Goal: Navigation & Orientation: Understand site structure

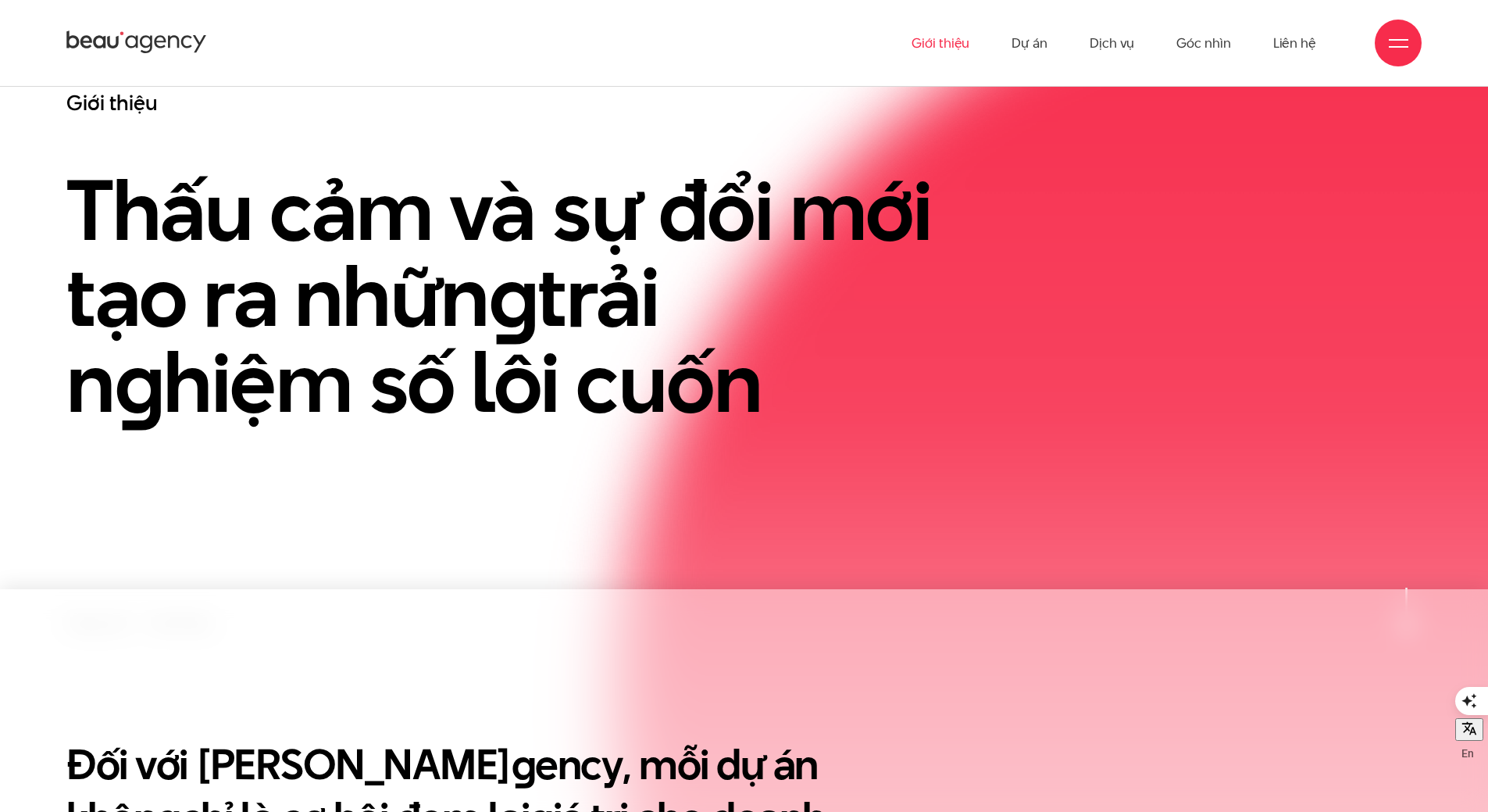
scroll to position [157, 0]
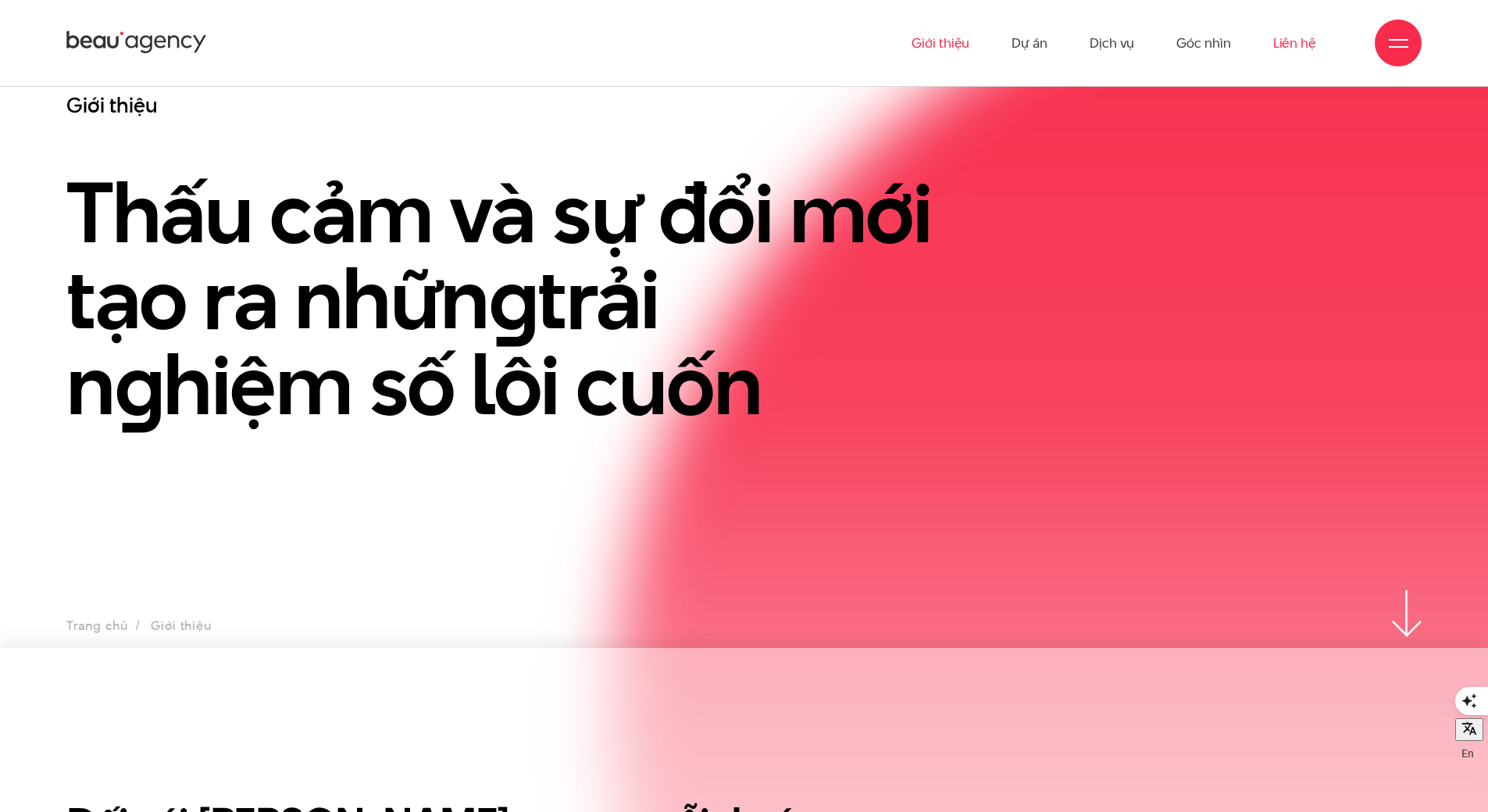
click at [1306, 36] on link "Liên hệ" at bounding box center [1295, 43] width 43 height 86
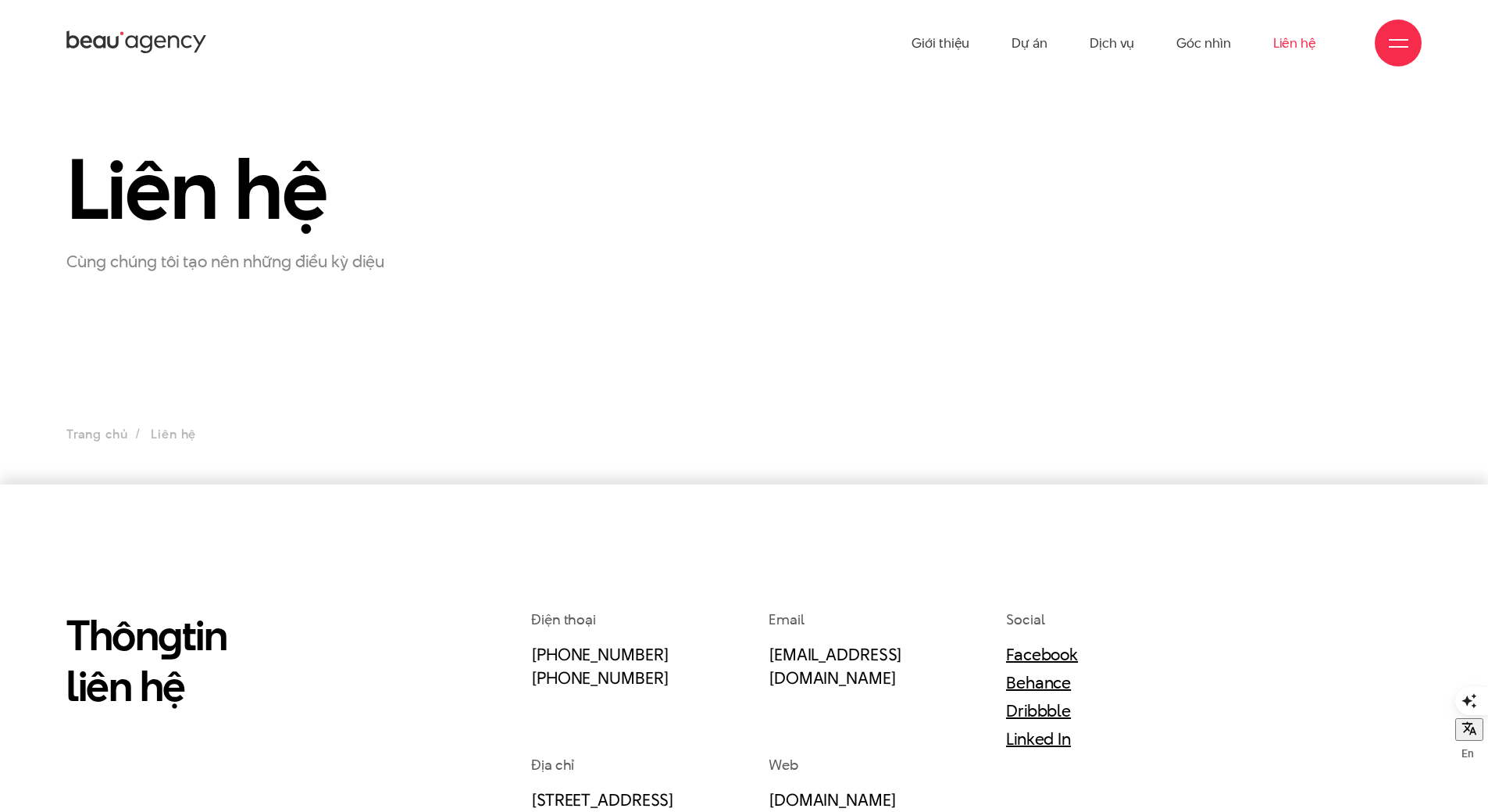
click at [1409, 51] on div at bounding box center [1399, 43] width 47 height 47
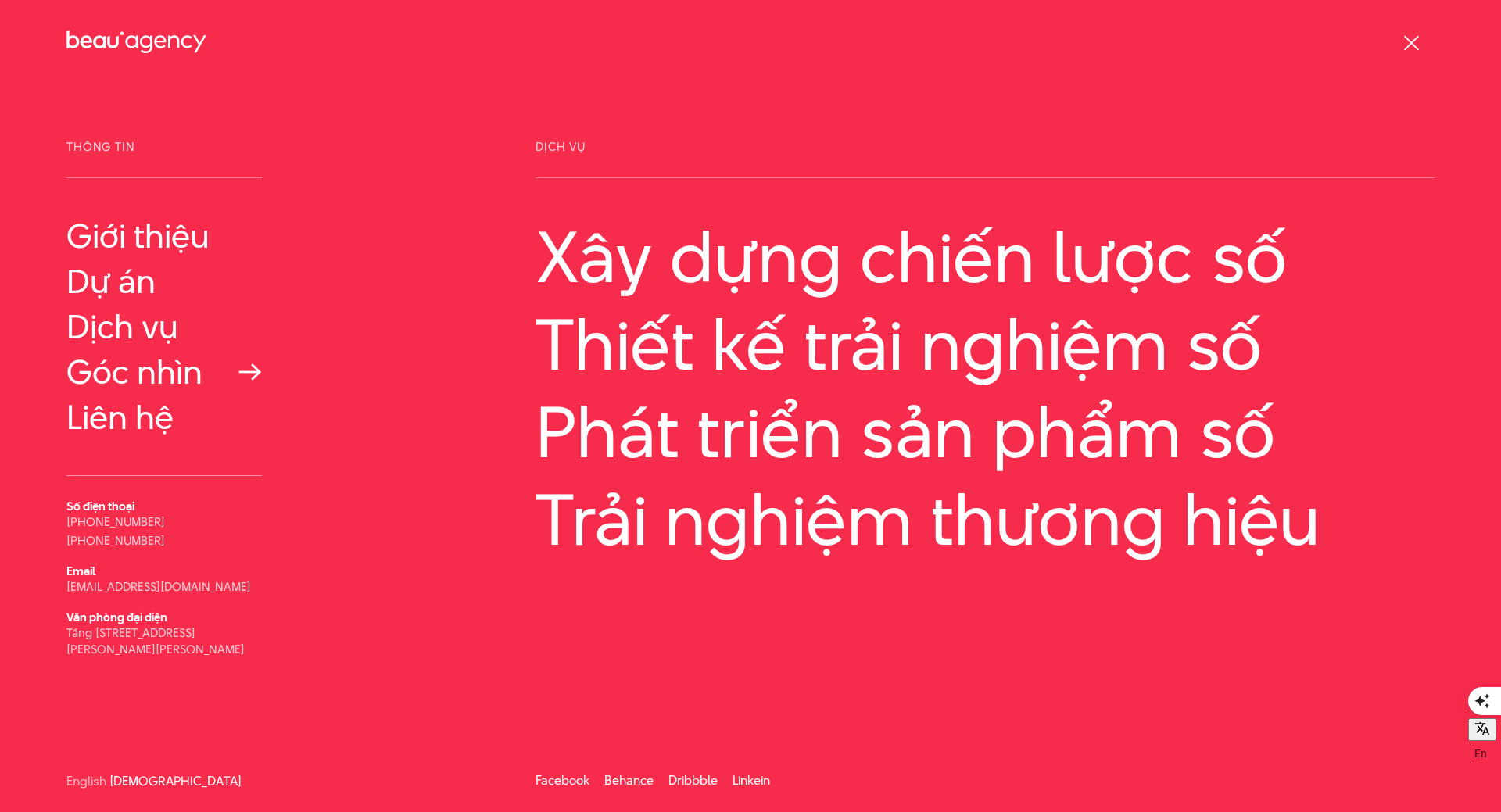
click at [159, 383] on link "Góc nhìn" at bounding box center [164, 372] width 195 height 38
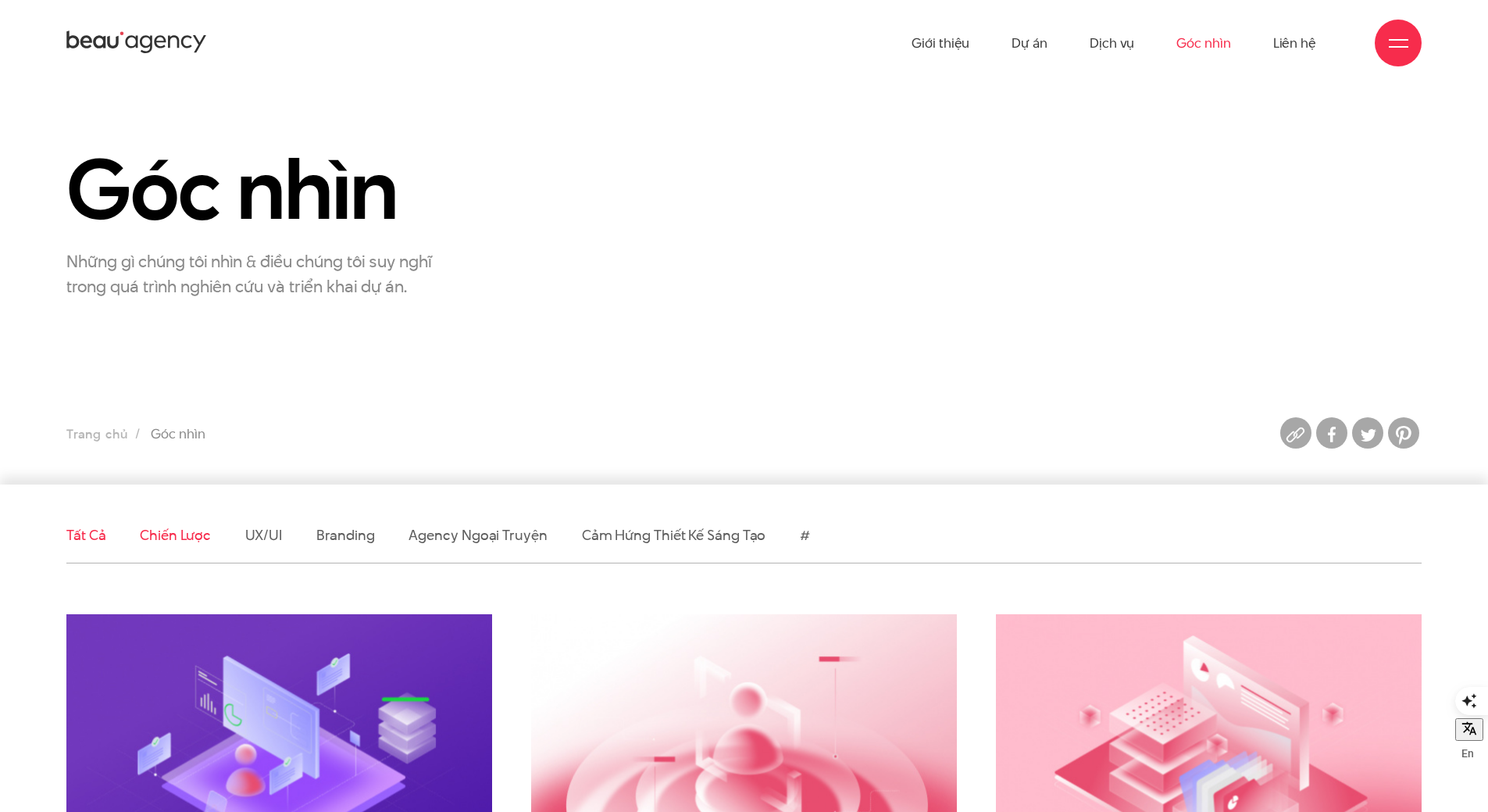
click at [175, 544] on link "Chiến lược" at bounding box center [174, 534] width 70 height 20
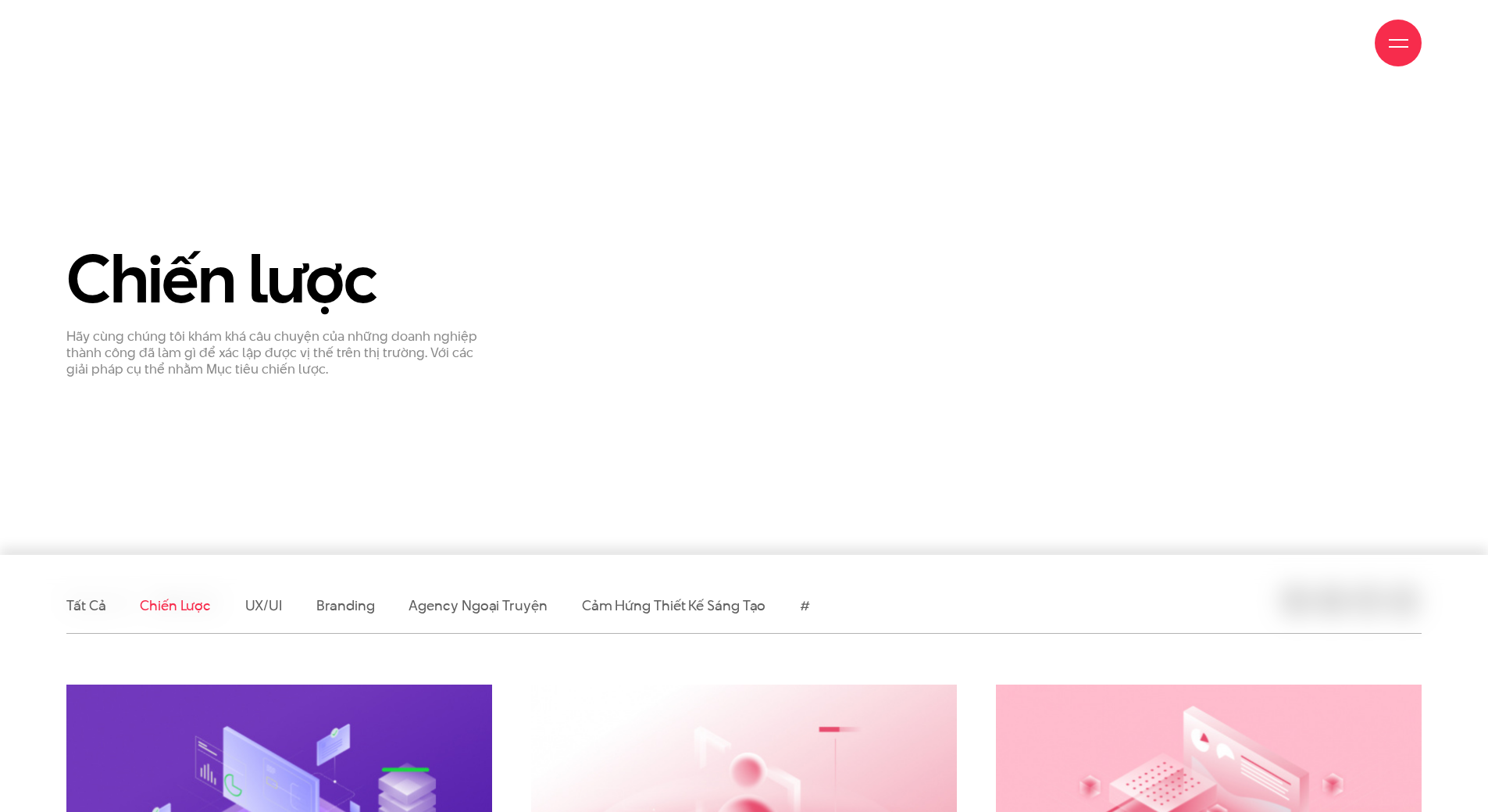
scroll to position [469, 0]
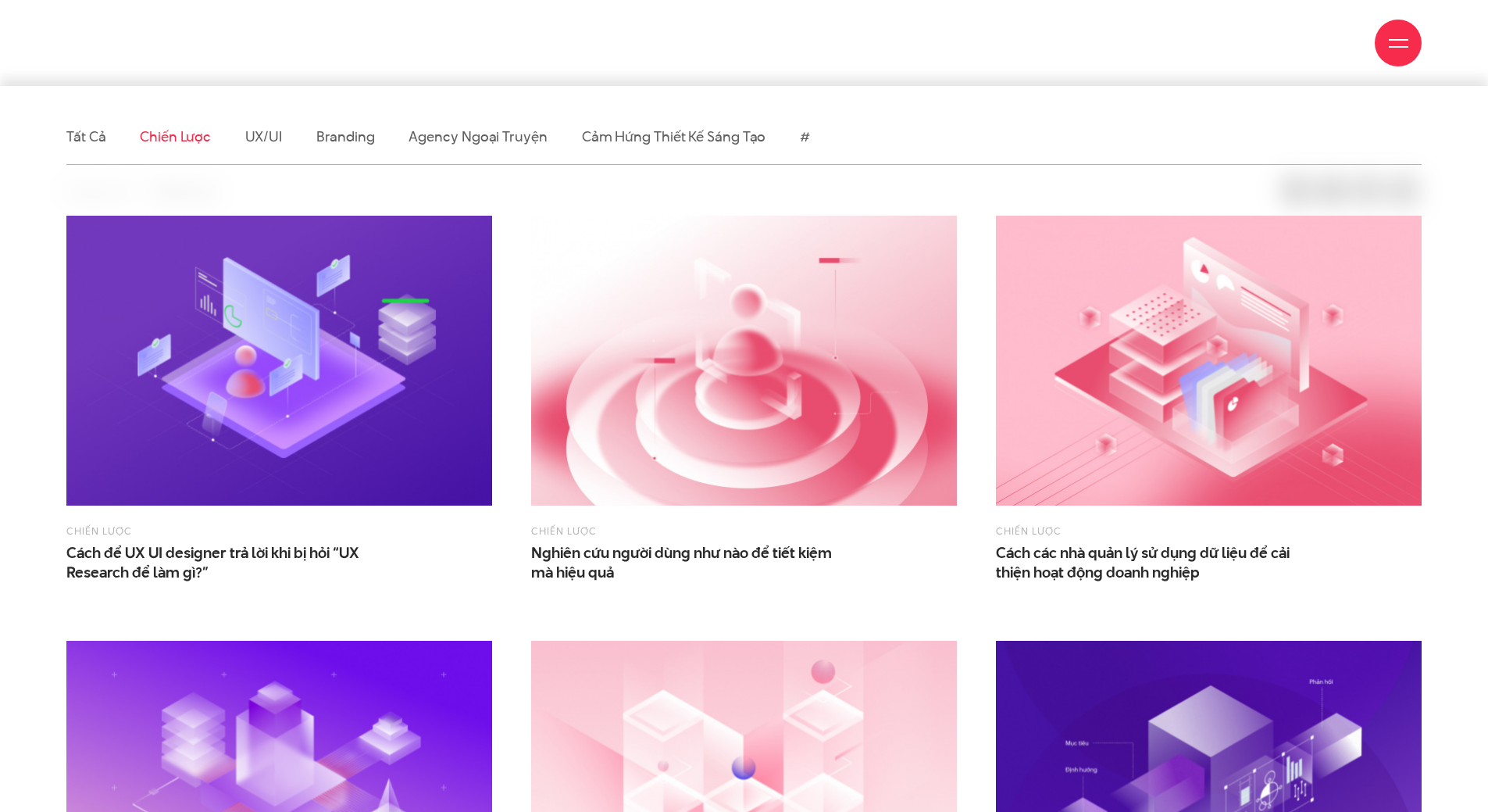
click at [716, 125] on li "Cảm hứng thiết kế sáng tạo" at bounding box center [674, 137] width 185 height 54
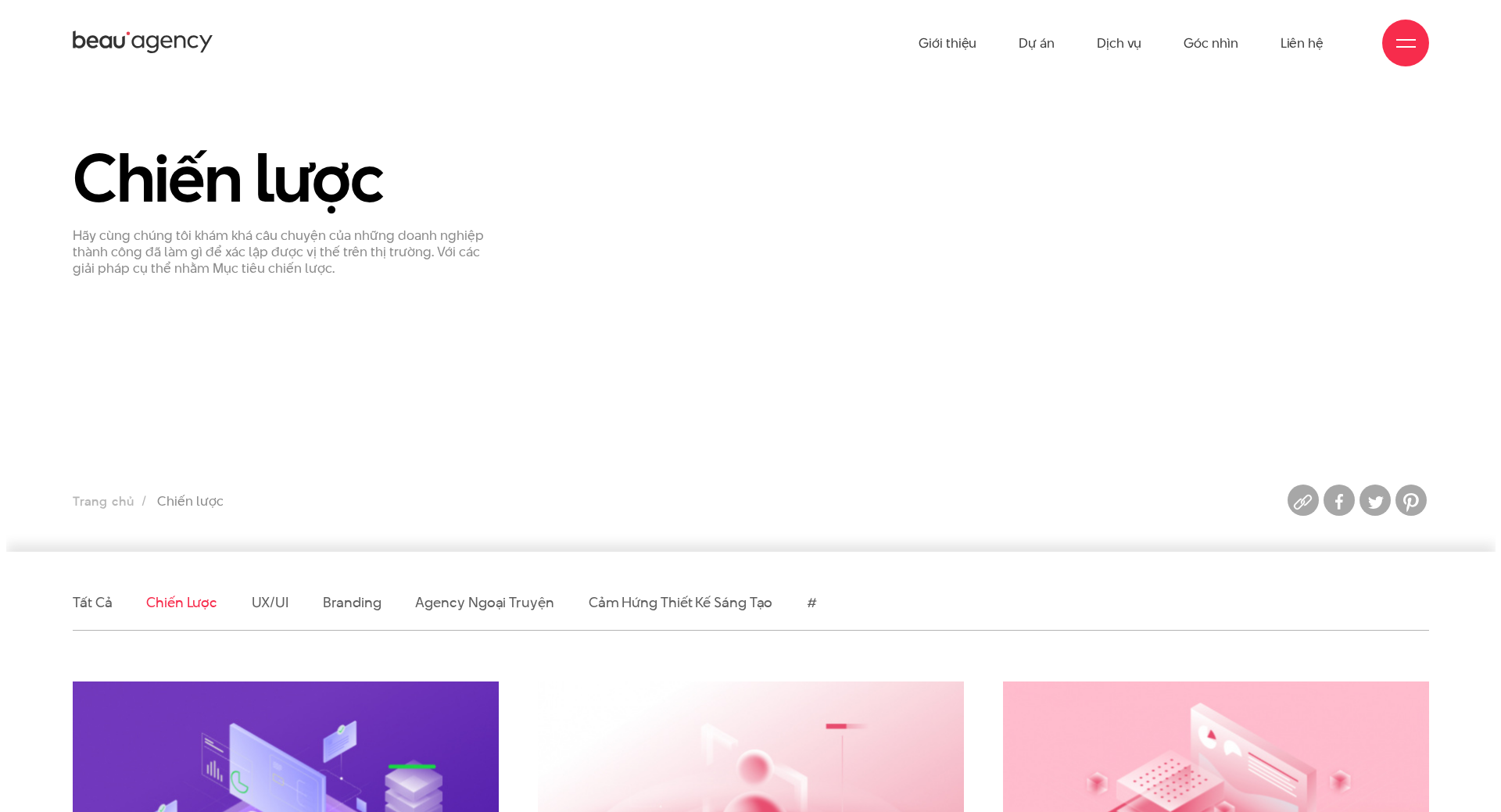
scroll to position [0, 0]
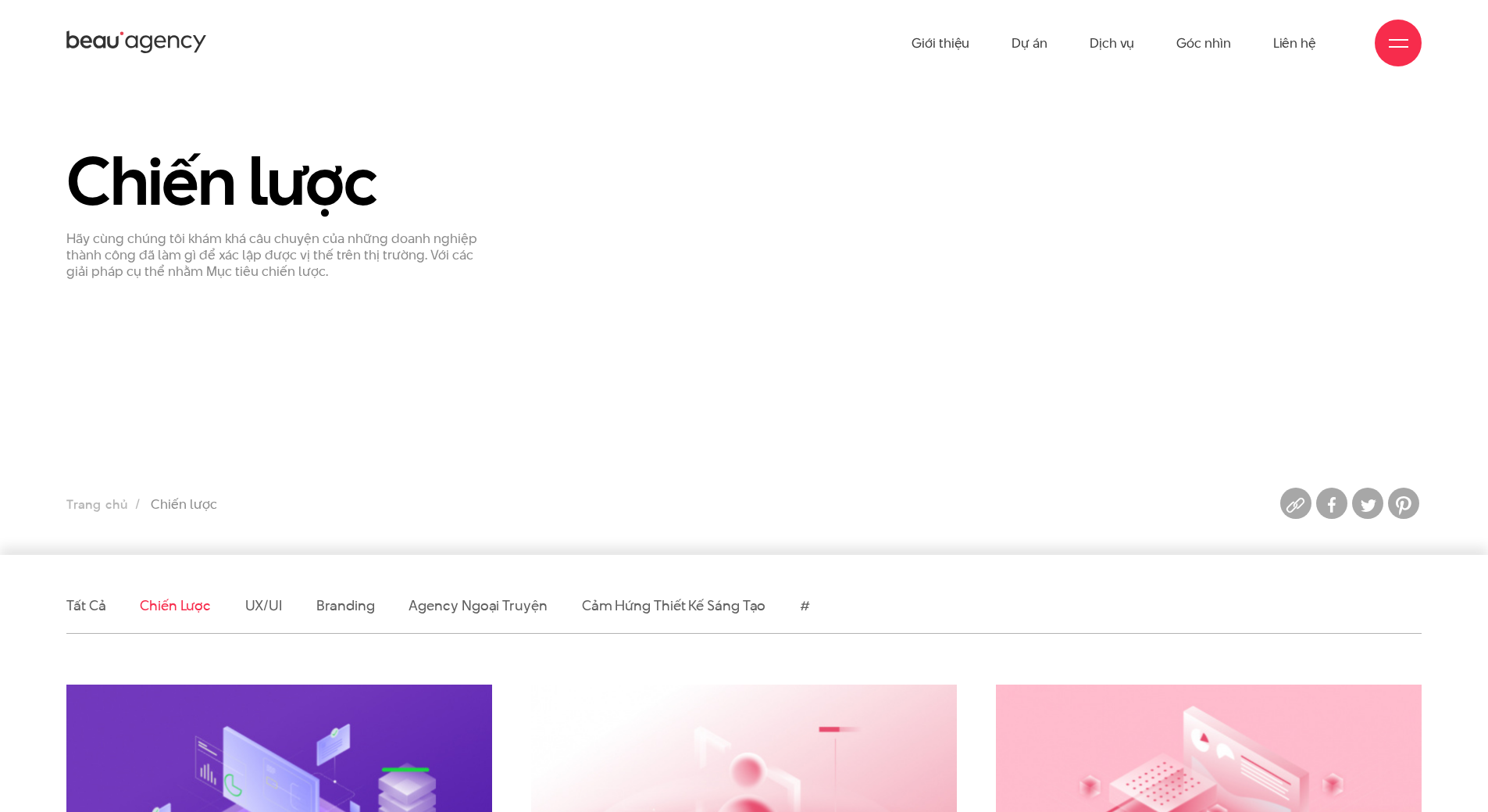
click at [1405, 39] on span at bounding box center [1398, 40] width 20 height 2
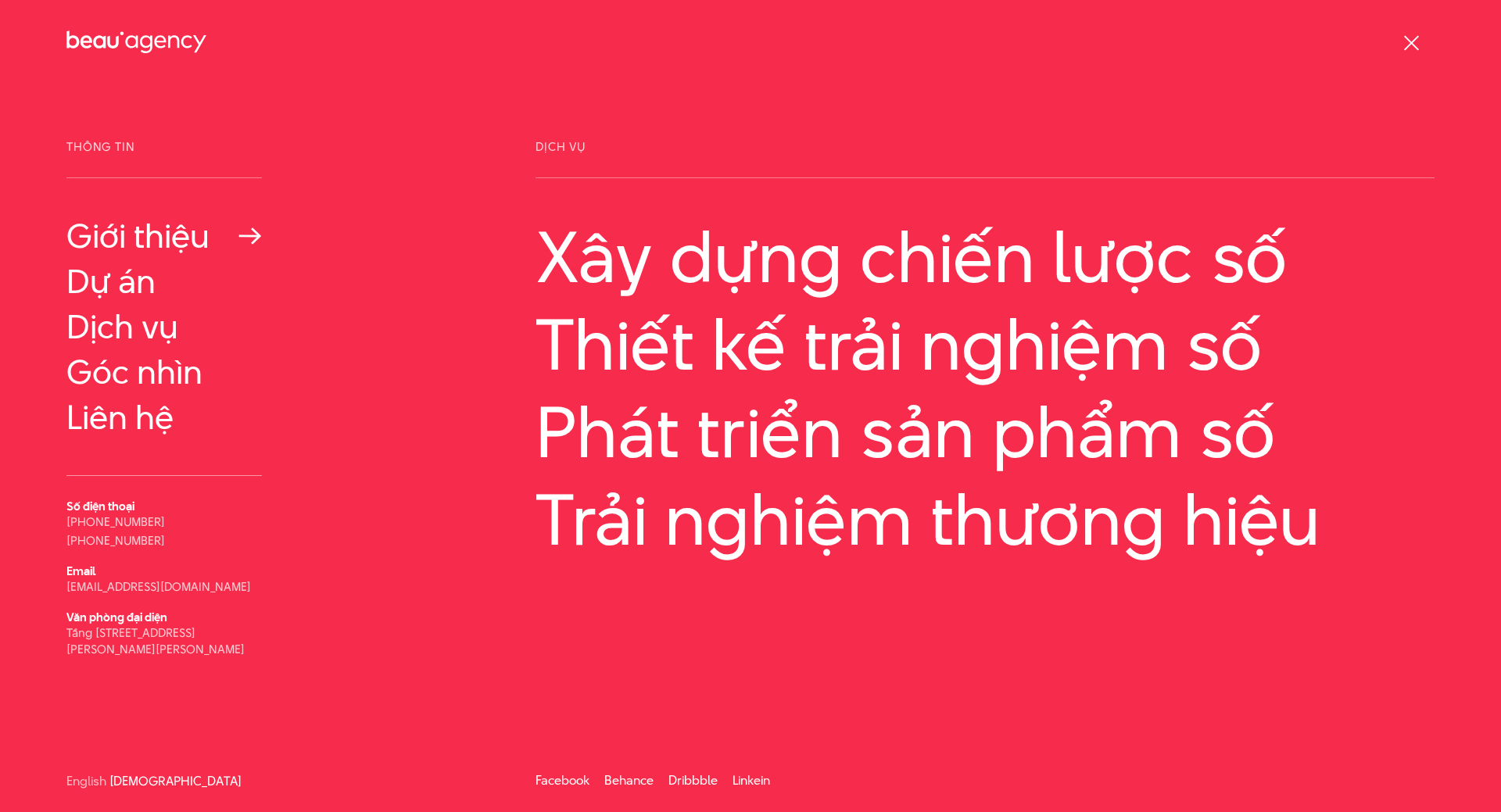
click at [172, 246] on link "Giới thiệu" at bounding box center [164, 236] width 195 height 38
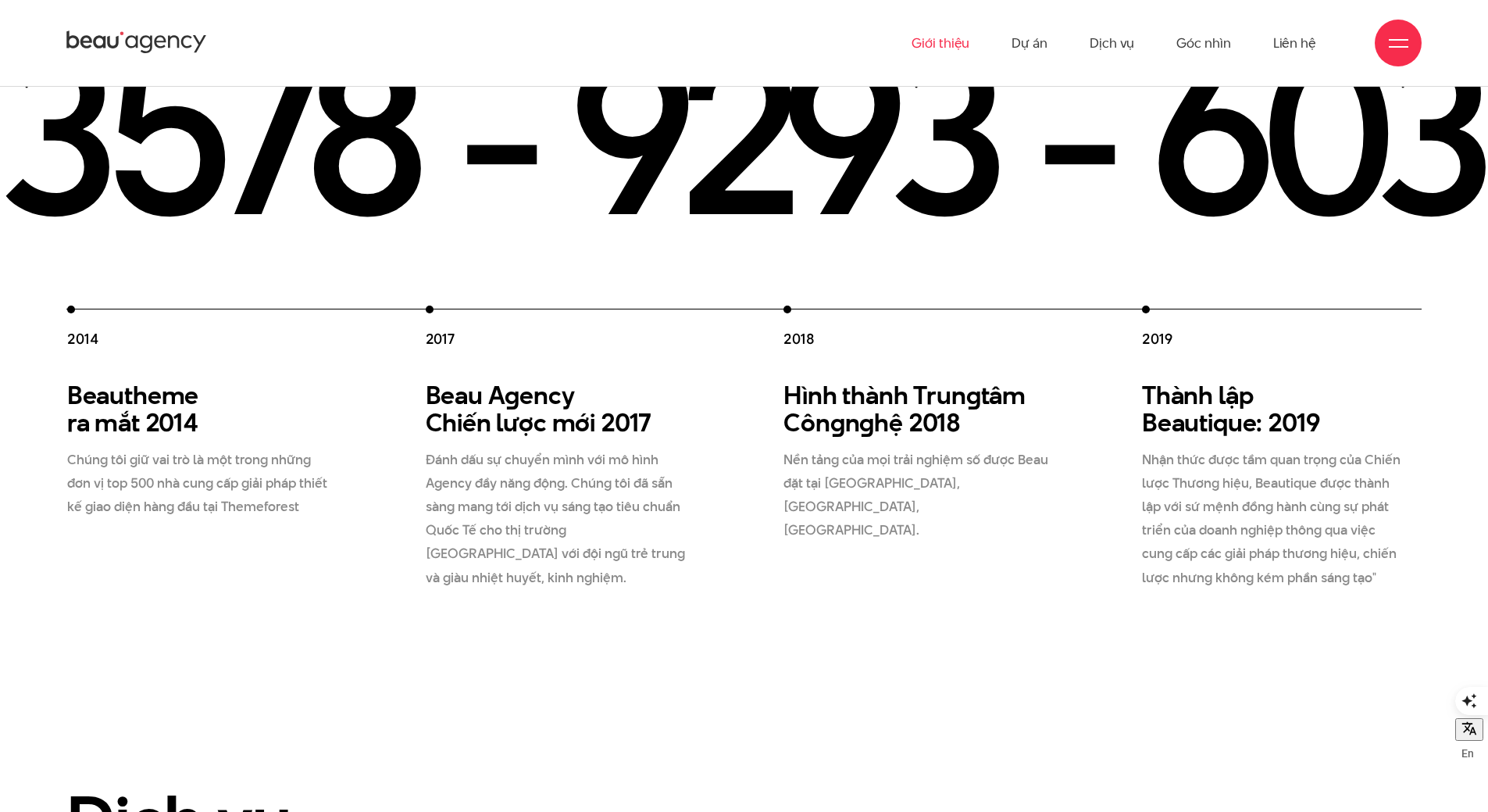
scroll to position [2656, 0]
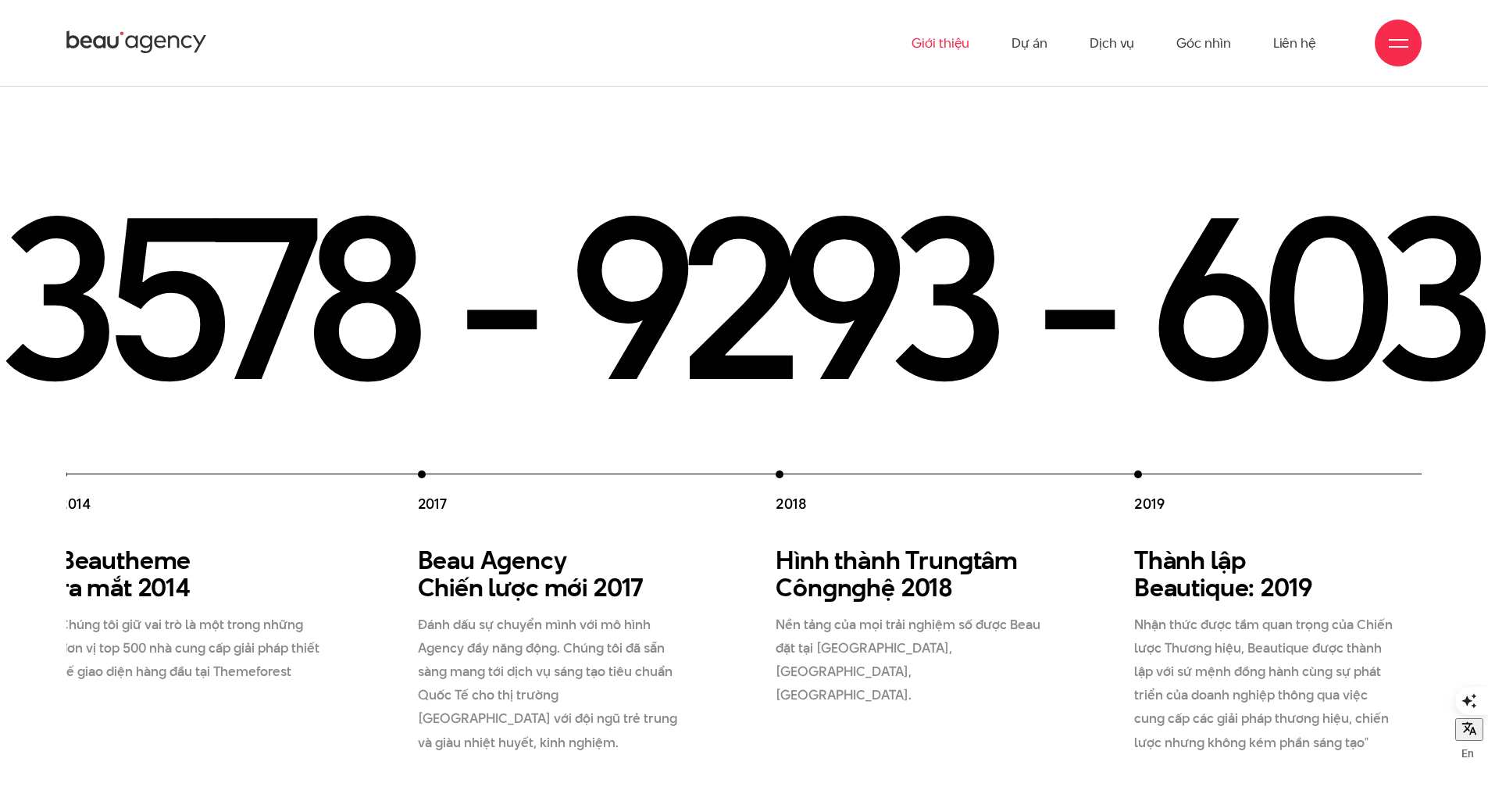
drag, startPoint x: 1264, startPoint y: 491, endPoint x: 950, endPoint y: 494, distance: 314.0
click at [950, 494] on div "2012 Beau Creative thành lập 2012 Chúng tôi gia nhập thị trường, và cung cấp gi…" at bounding box center [596, 612] width 1792 height 283
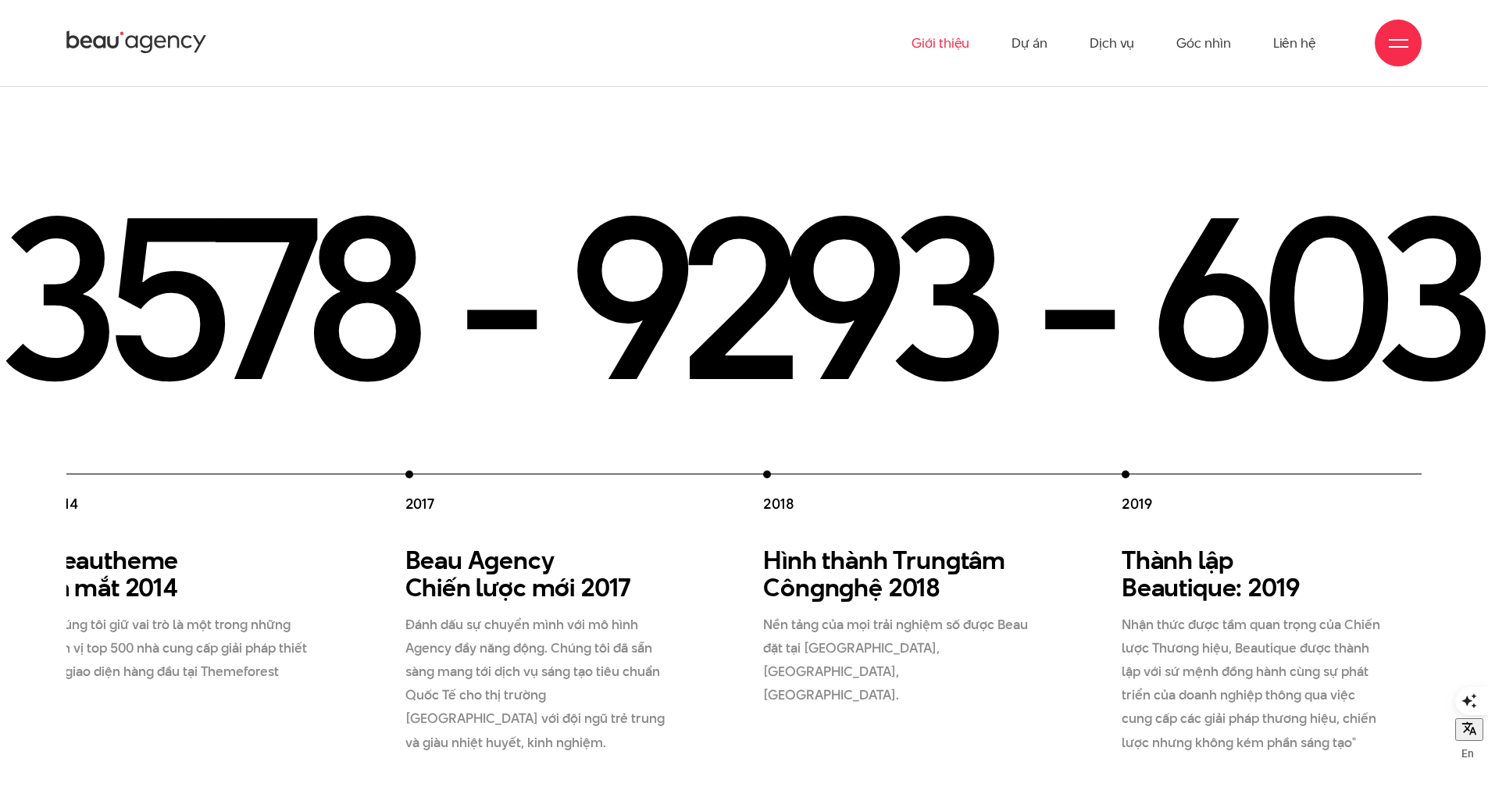
drag, startPoint x: 1174, startPoint y: 512, endPoint x: 493, endPoint y: 451, distance: 683.7
click at [544, 471] on div "2012 Beau Creative thành lập 2012 Chúng tôi gia nhập thị trường, và cung cấp gi…" at bounding box center [584, 612] width 1792 height 283
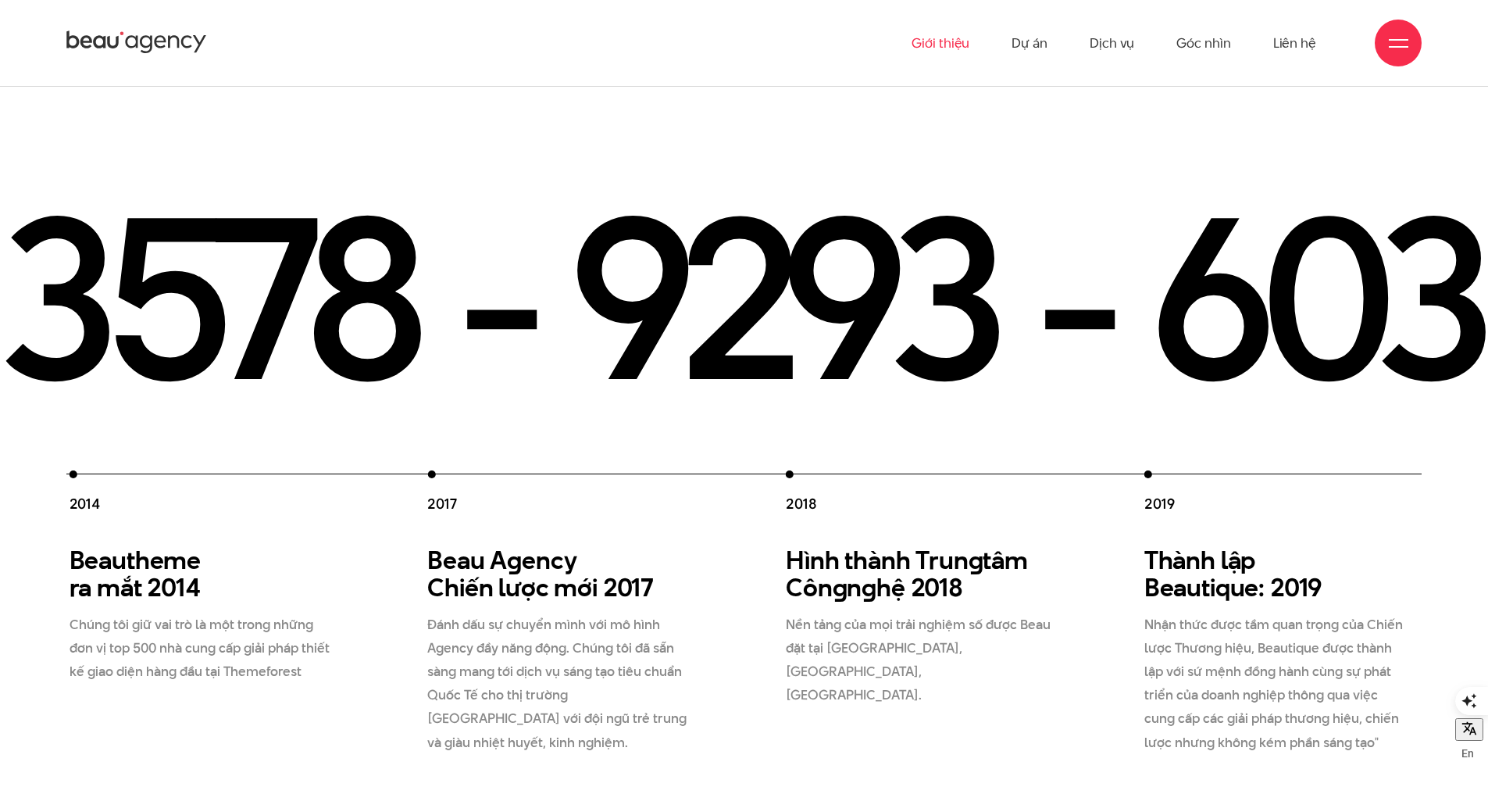
drag, startPoint x: 375, startPoint y: 441, endPoint x: 1418, endPoint y: 504, distance: 1044.9
click at [1305, 491] on div "2012 Beau Creative thành lập 2012 Chúng tôi gia nhập thị trường, và cung cấp gi…" at bounding box center [607, 612] width 1792 height 283
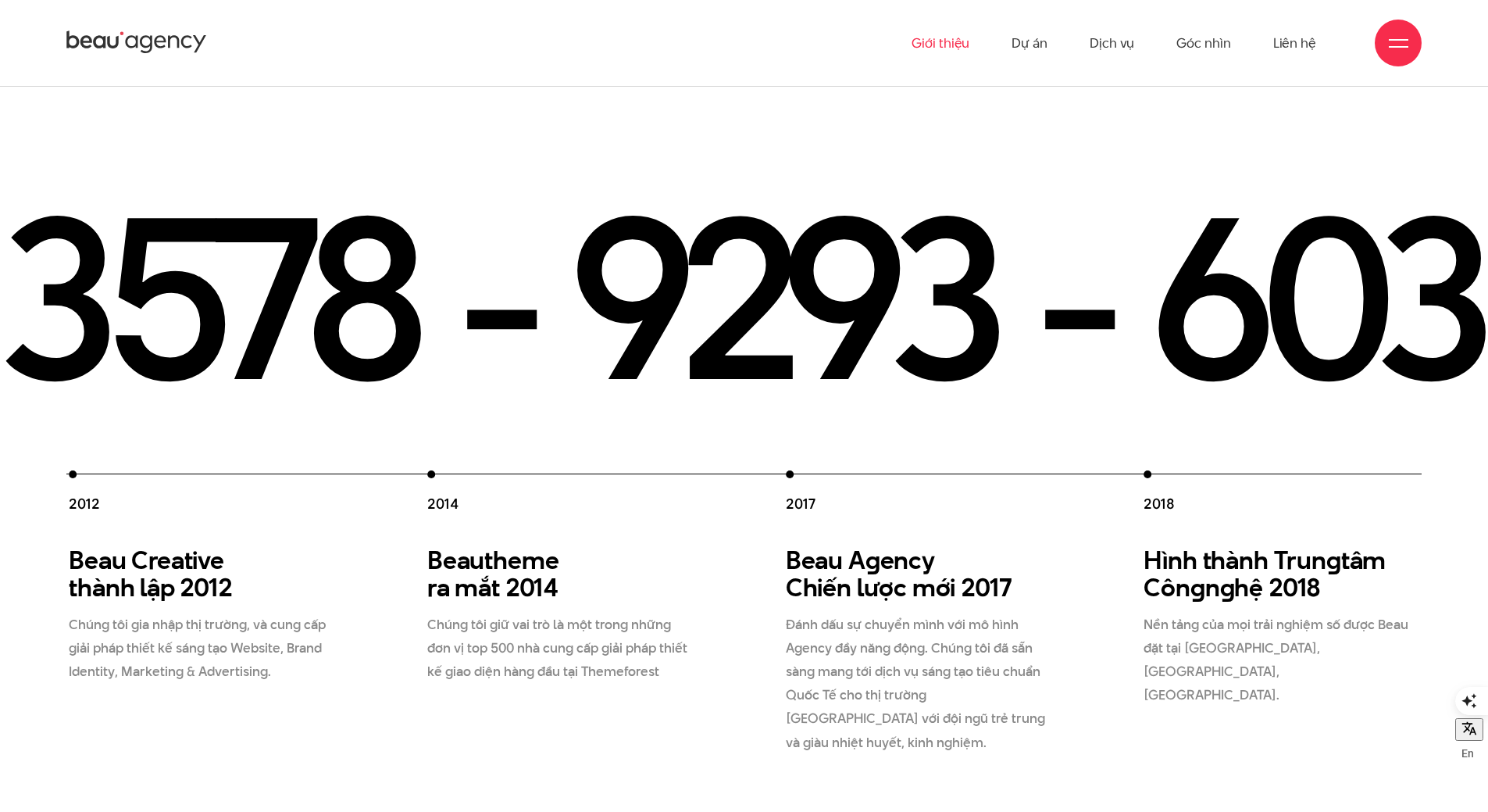
drag, startPoint x: 611, startPoint y: 519, endPoint x: 1281, endPoint y: 495, distance: 670.4
click at [1271, 494] on div "2012 Beau Creative thành lập 2012 Chúng tôi gia nhập thị trường, và cung cấp gi…" at bounding box center [964, 612] width 1792 height 283
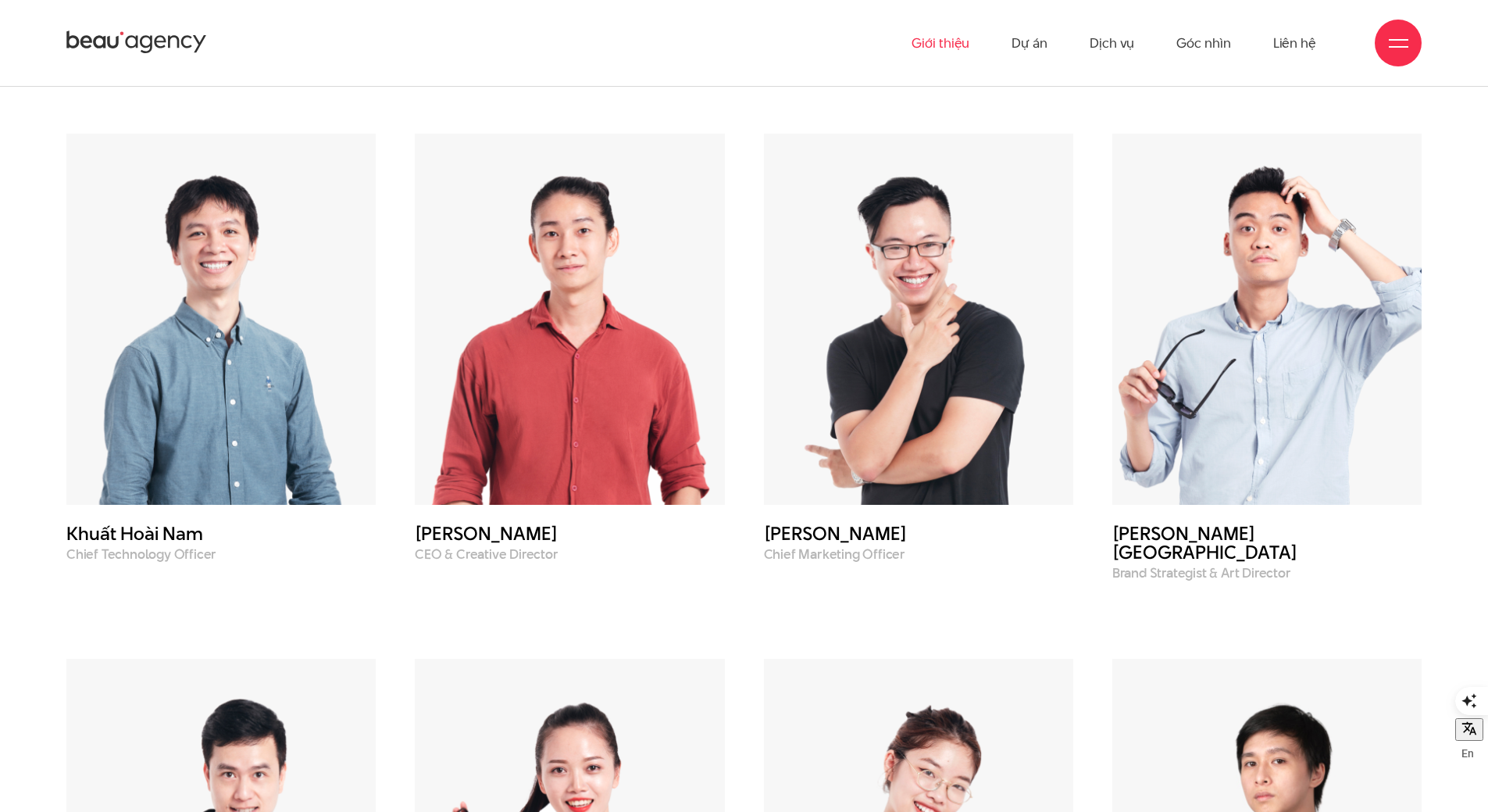
scroll to position [5669, 0]
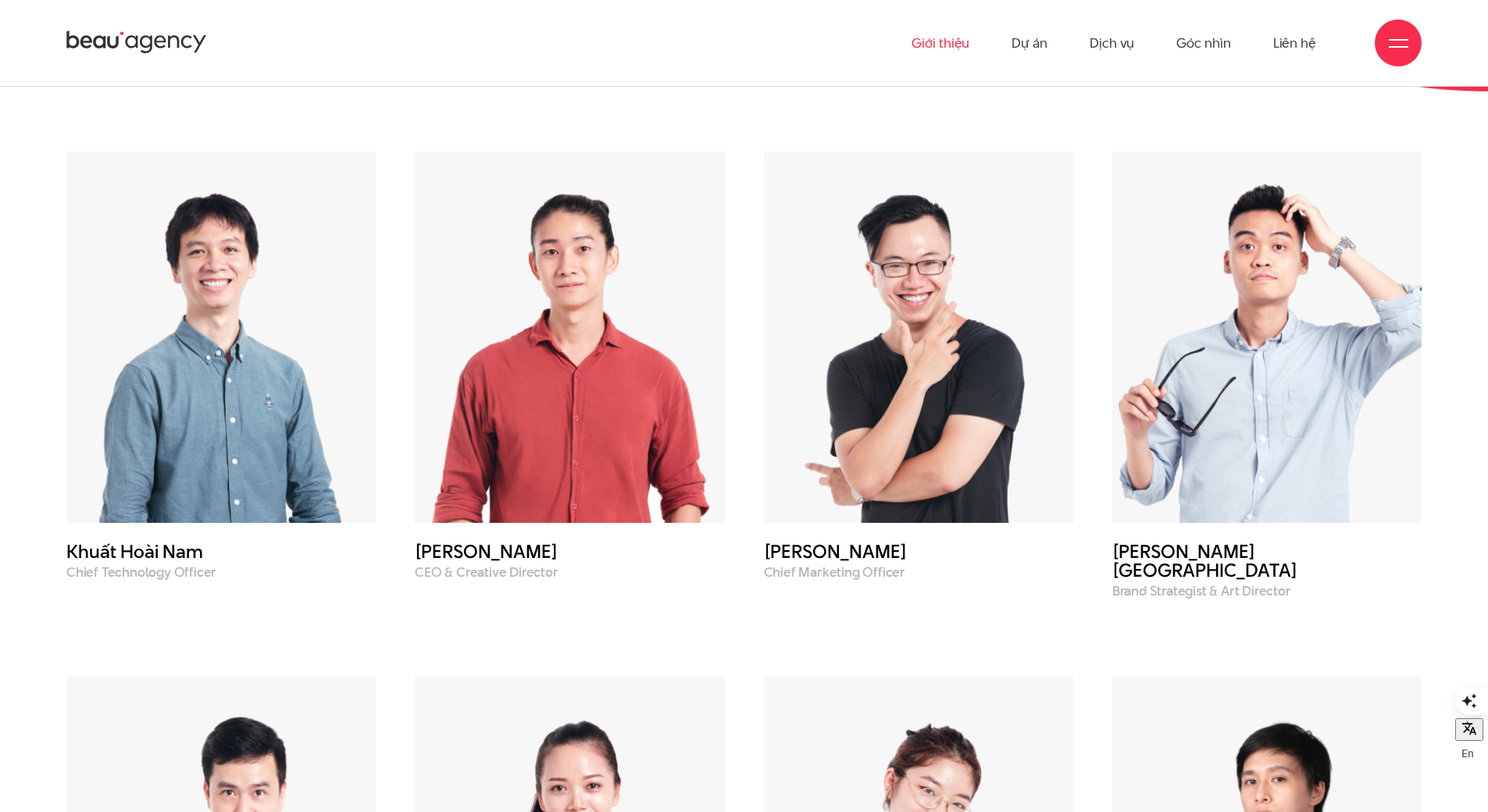
click at [1477, 301] on div "Đội n g ũ của chún g tôi [PERSON_NAME] ghi nhận những con người tài năng đứng p…" at bounding box center [744, 792] width 1488 height 1641
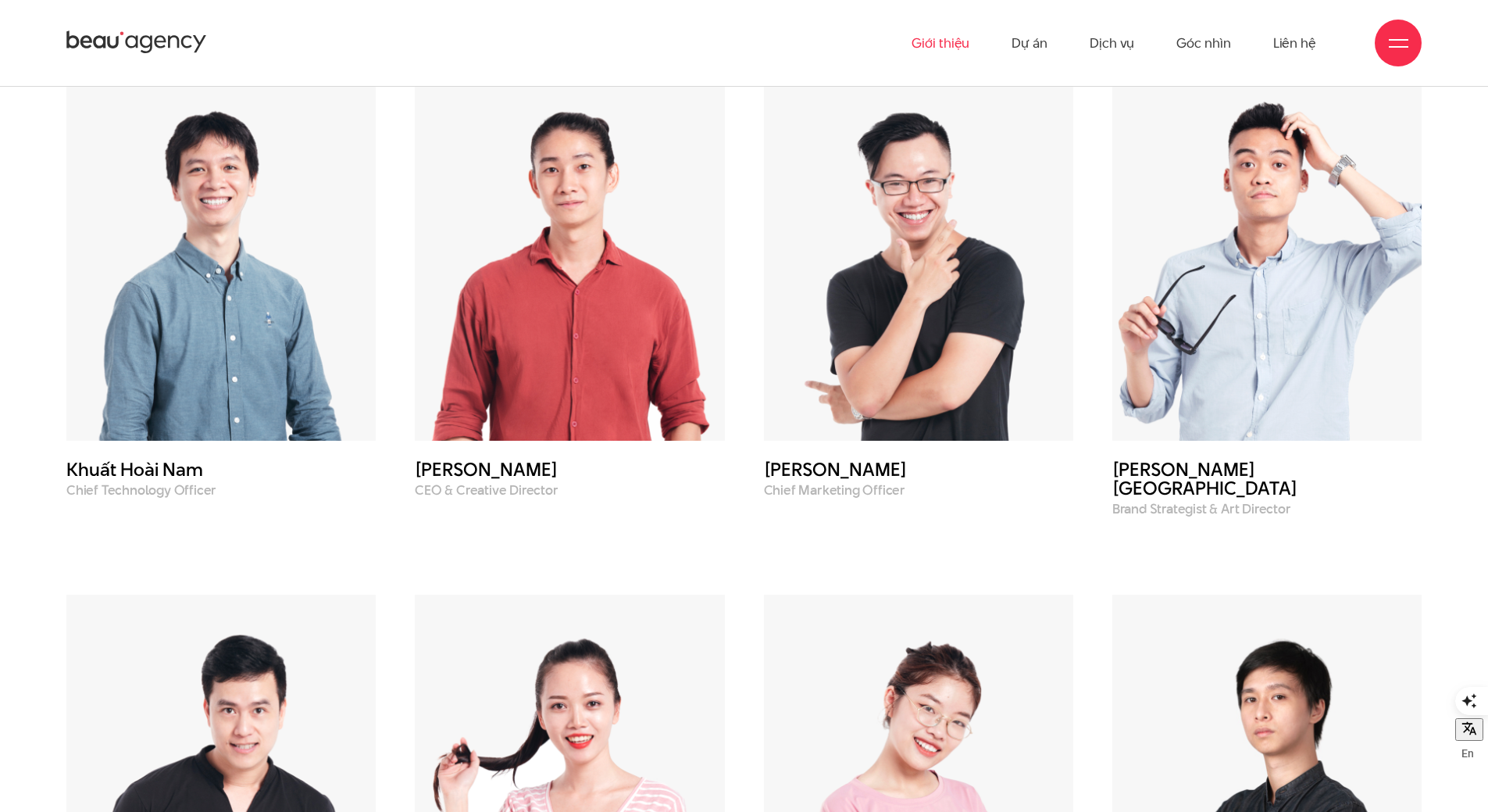
scroll to position [5747, 0]
